Goal: Find specific page/section: Locate a particular part of the current website

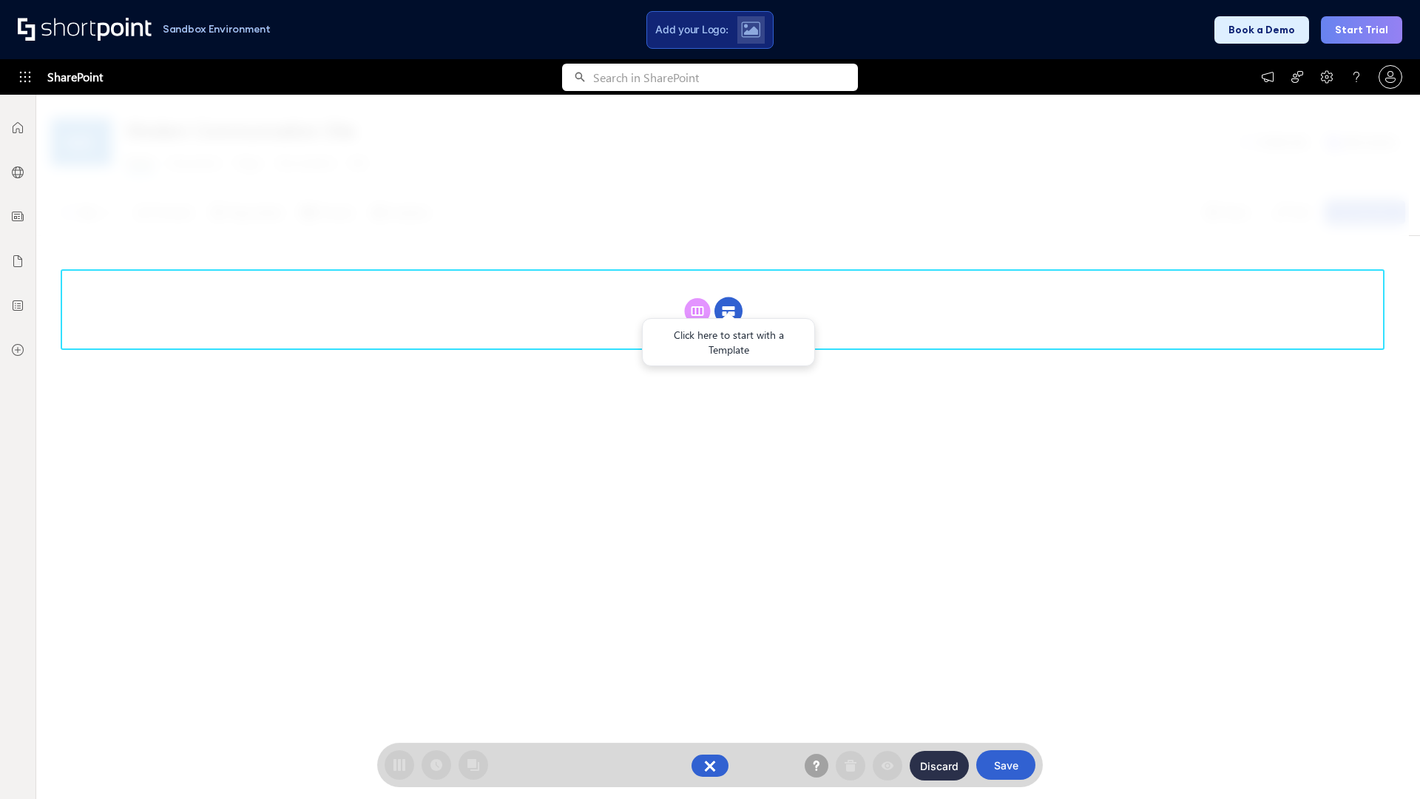
click at [728, 297] on circle at bounding box center [728, 311] width 28 height 28
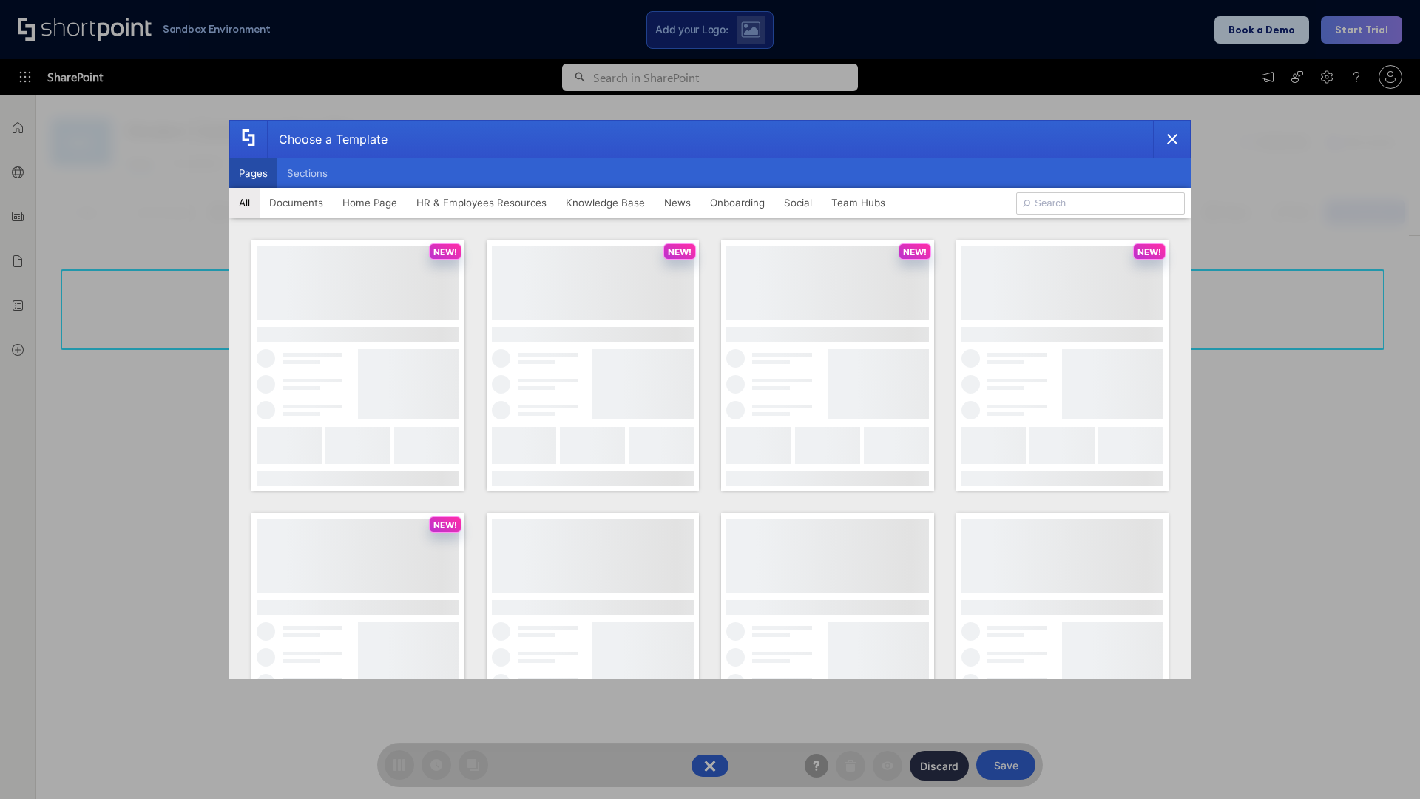
scroll to position [203, 0]
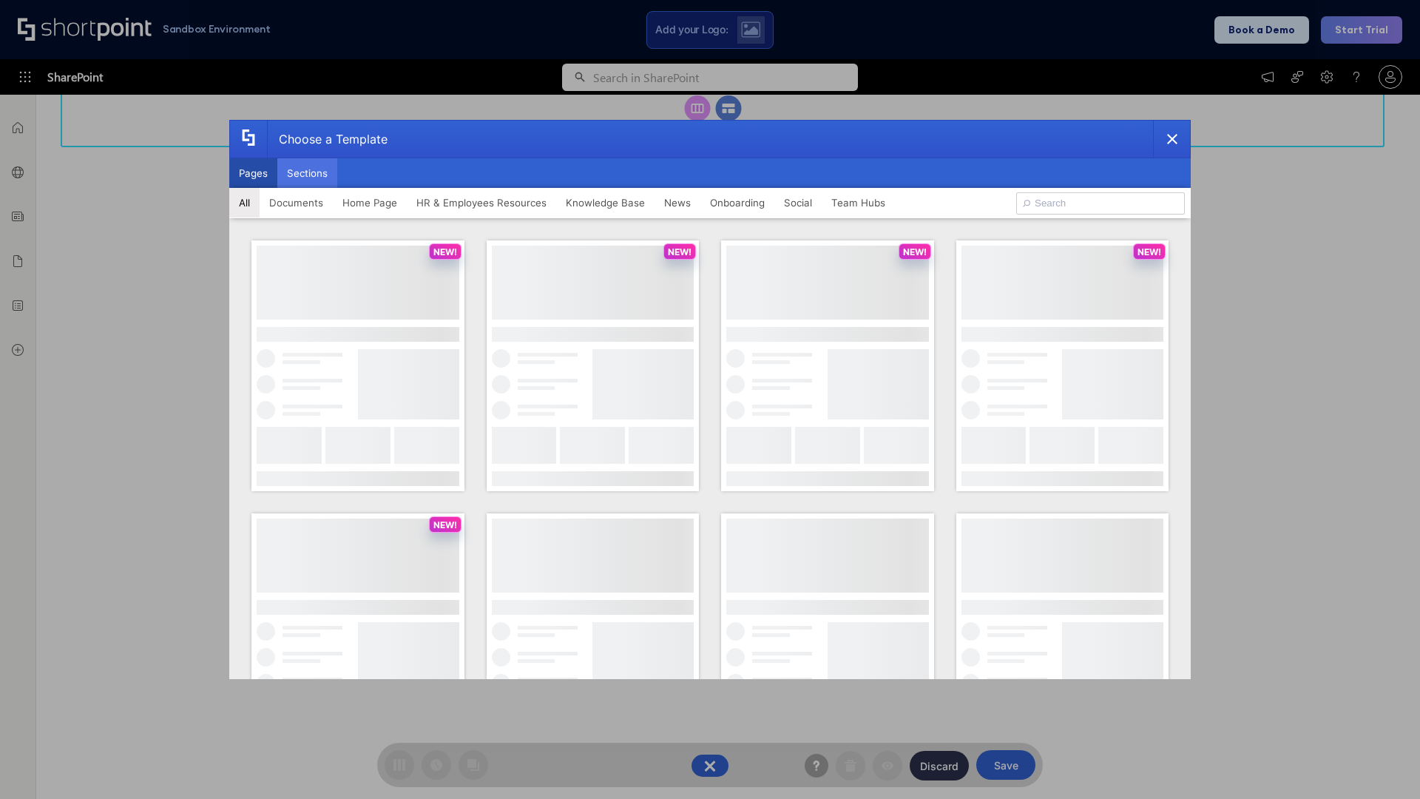
click at [307, 173] on button "Sections" at bounding box center [307, 173] width 60 height 30
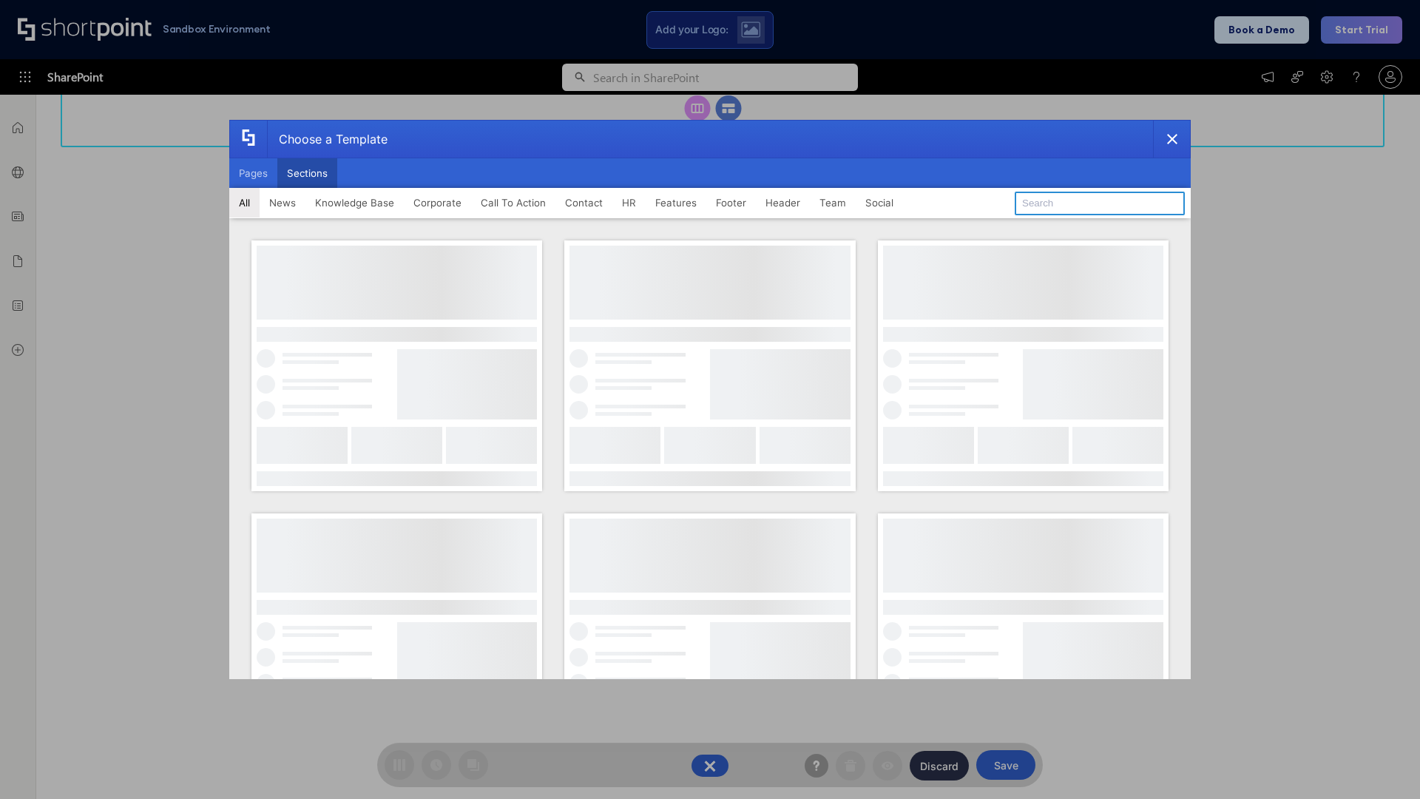
type input "Features Kit 2"
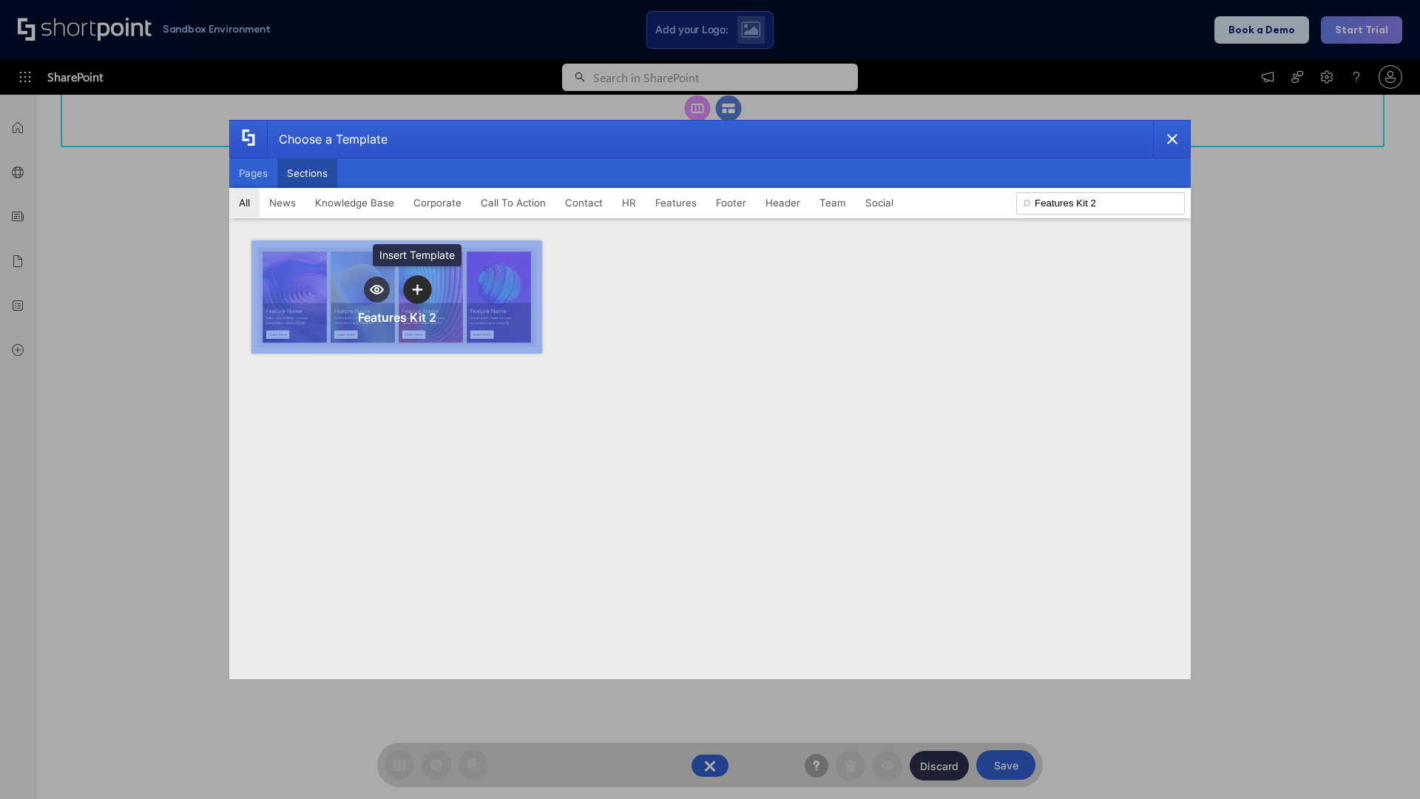
click at [417, 289] on icon "template selector" at bounding box center [417, 289] width 10 height 10
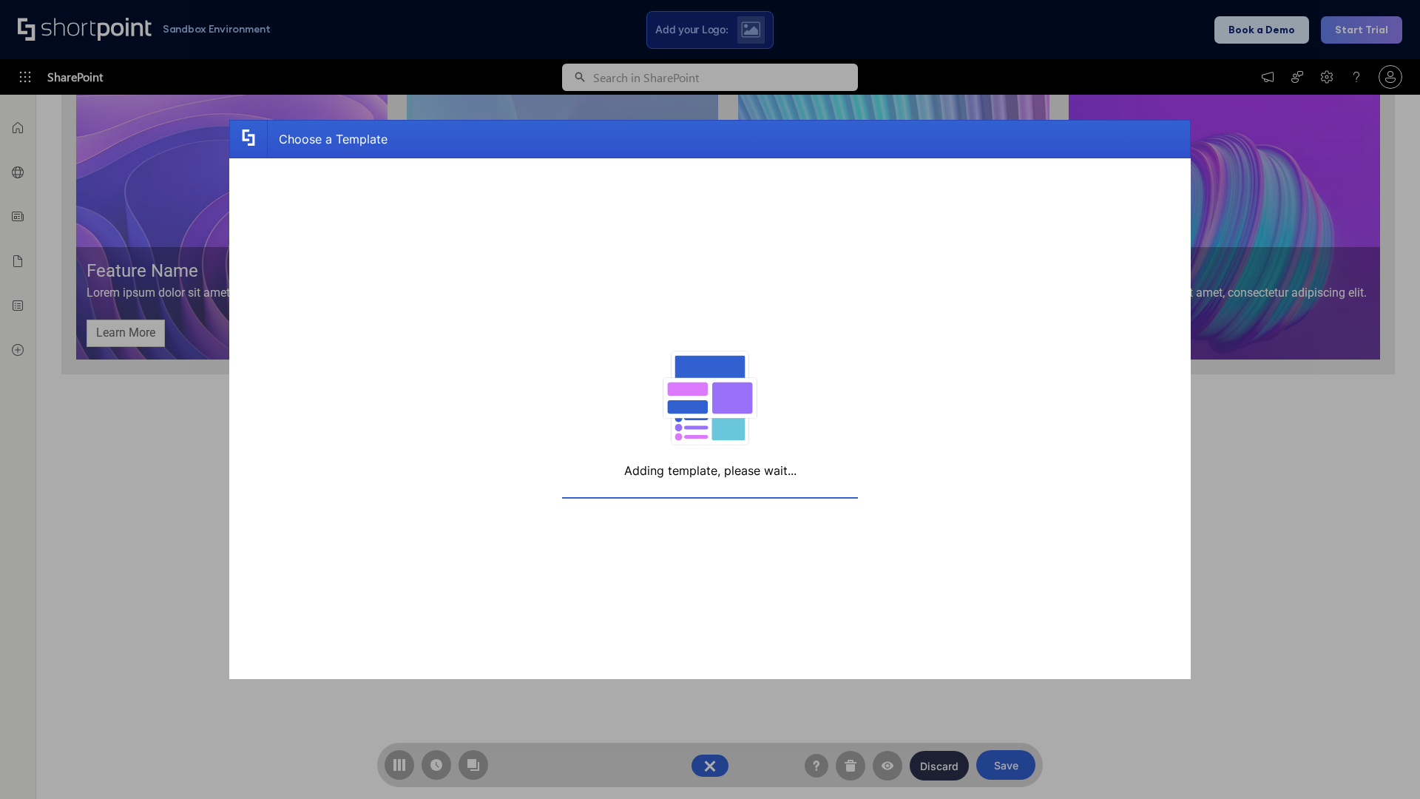
scroll to position [223, 0]
